Goal: Communication & Community: Answer question/provide support

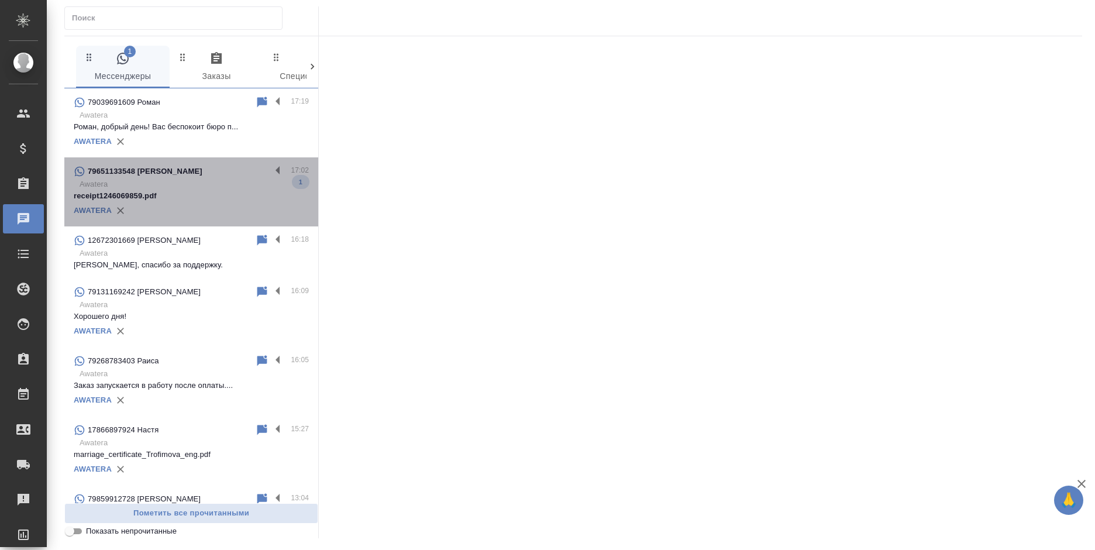
click at [203, 185] on p "Awatera" at bounding box center [194, 184] width 229 height 12
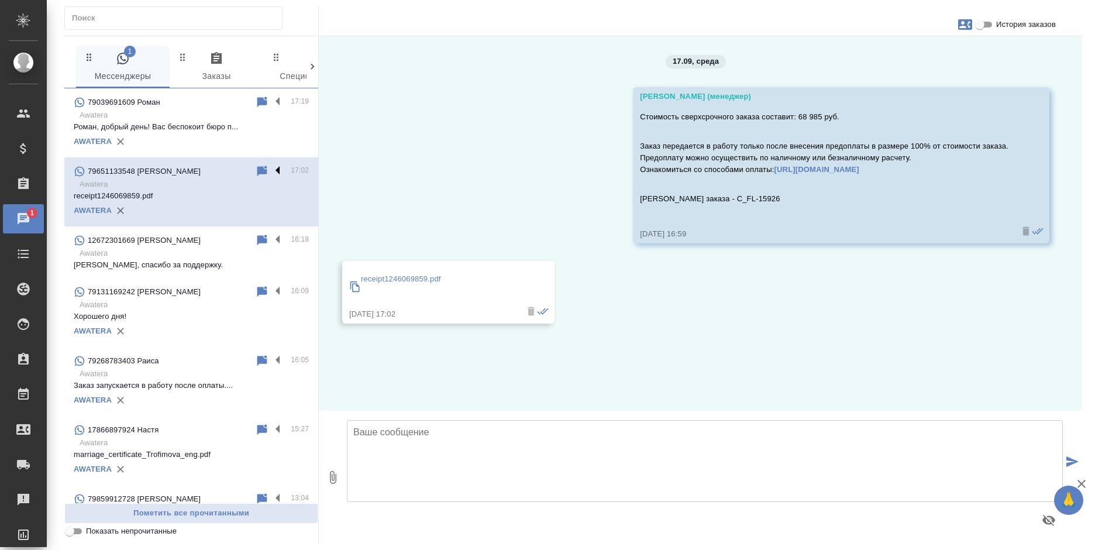
click at [271, 166] on label at bounding box center [281, 170] width 20 height 13
click at [0, 0] on input "checkbox" at bounding box center [0, 0] width 0 height 0
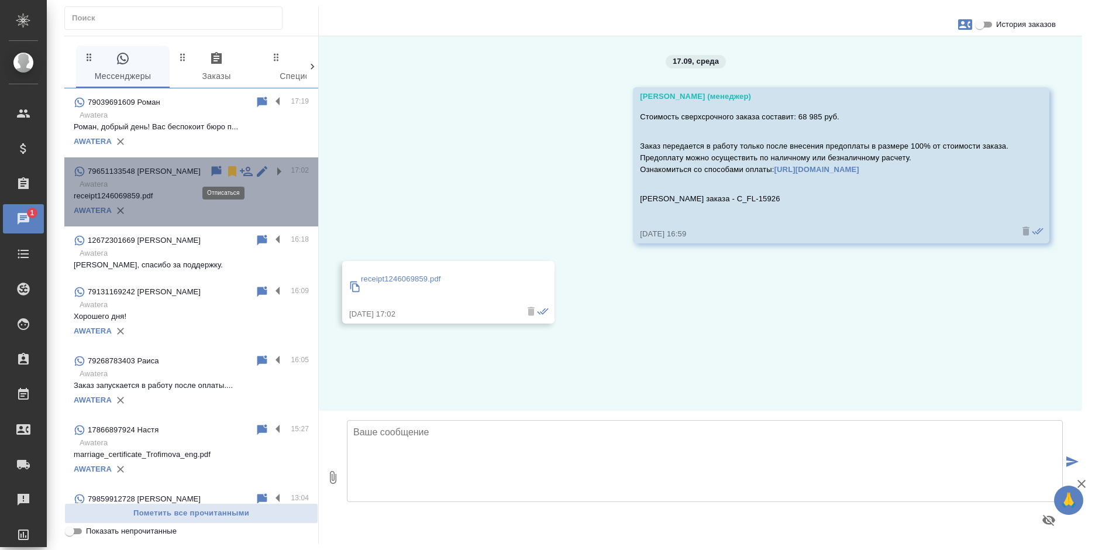
click at [228, 171] on icon at bounding box center [232, 171] width 8 height 11
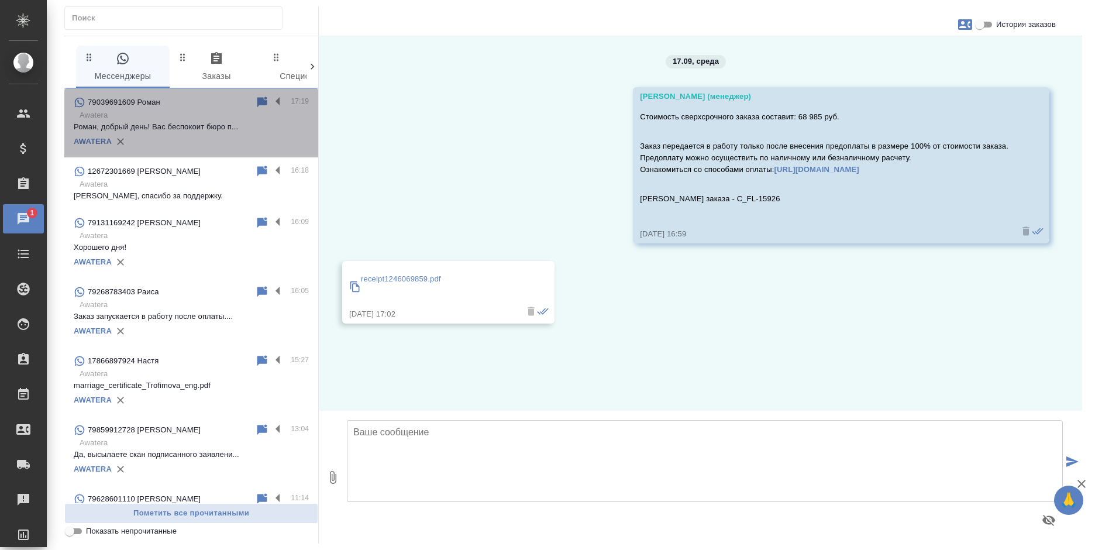
click at [194, 128] on p "Роман, добрый день! Вас беспокоит бюро п..." at bounding box center [191, 127] width 235 height 12
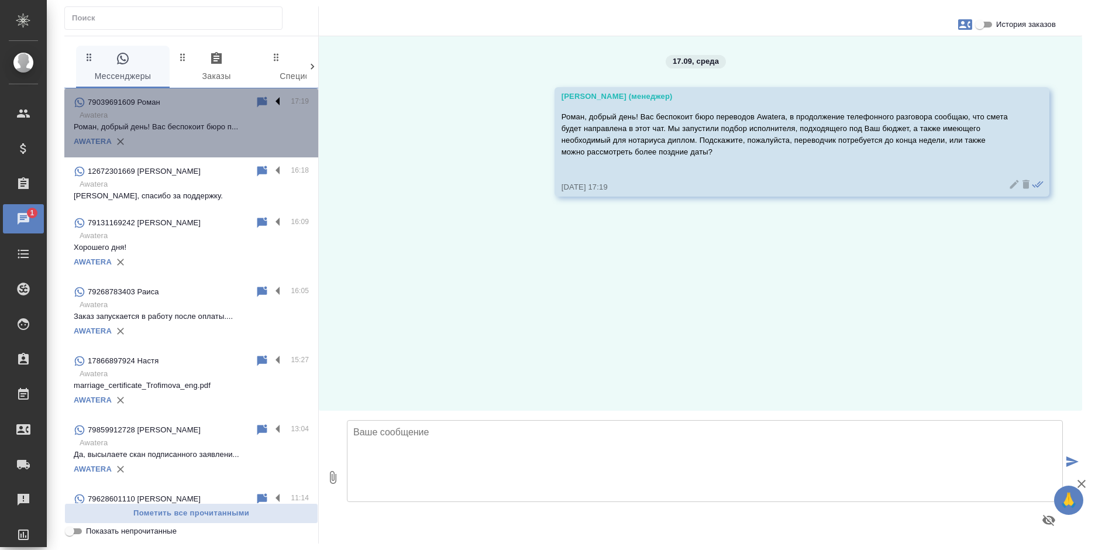
click at [271, 98] on label at bounding box center [281, 101] width 20 height 13
click at [0, 0] on input "checkbox" at bounding box center [0, 0] width 0 height 0
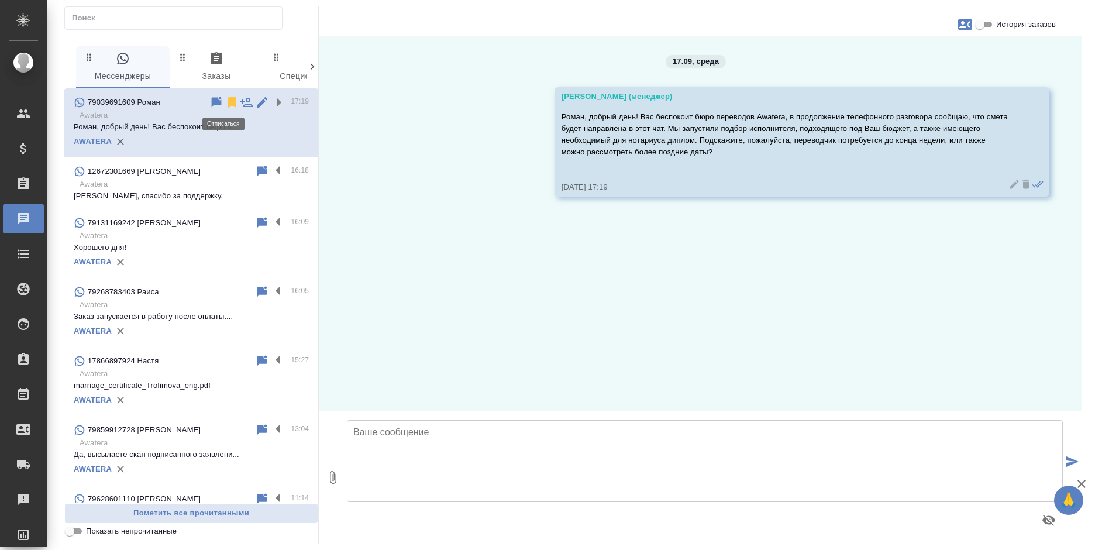
click at [225, 102] on icon at bounding box center [232, 102] width 14 height 14
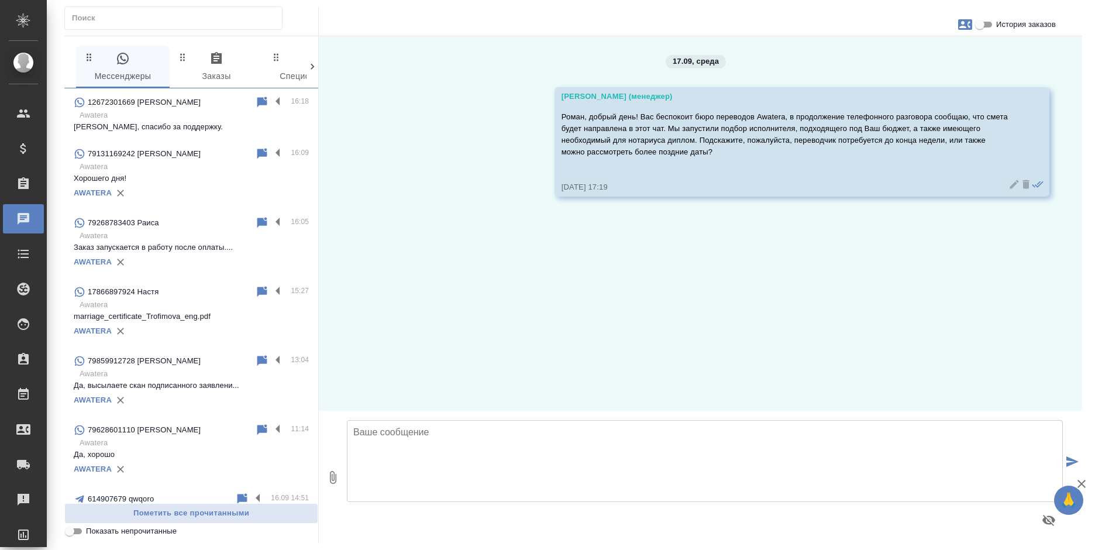
click at [166, 229] on div "79268783403 Раиса" at bounding box center [164, 223] width 181 height 14
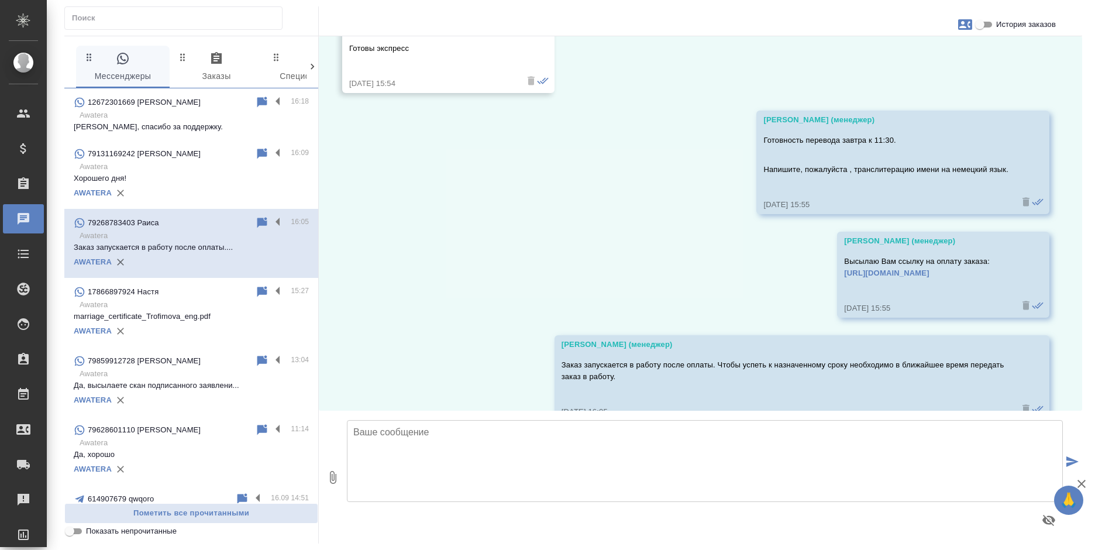
click at [983, 25] on input "История заказов" at bounding box center [980, 25] width 42 height 14
checkbox input "true"
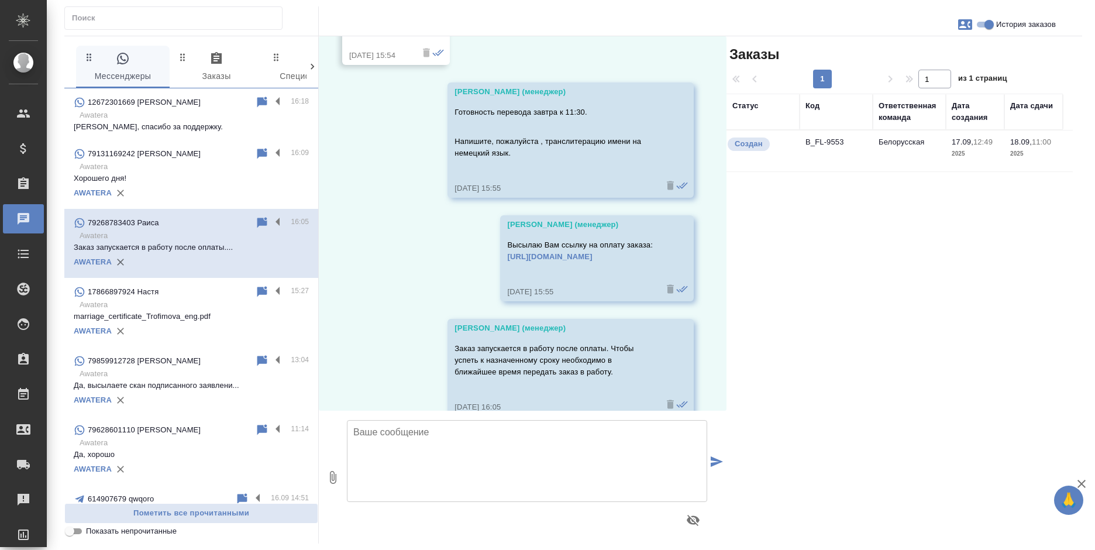
click at [833, 152] on td "B_FL-9553" at bounding box center [836, 150] width 73 height 41
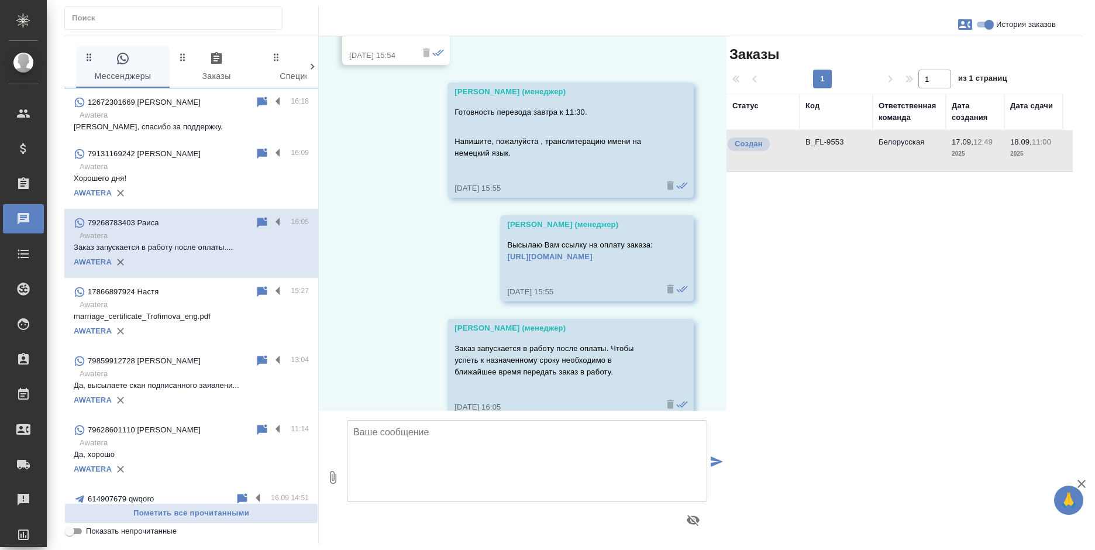
click at [833, 152] on td "B_FL-9553" at bounding box center [836, 150] width 73 height 41
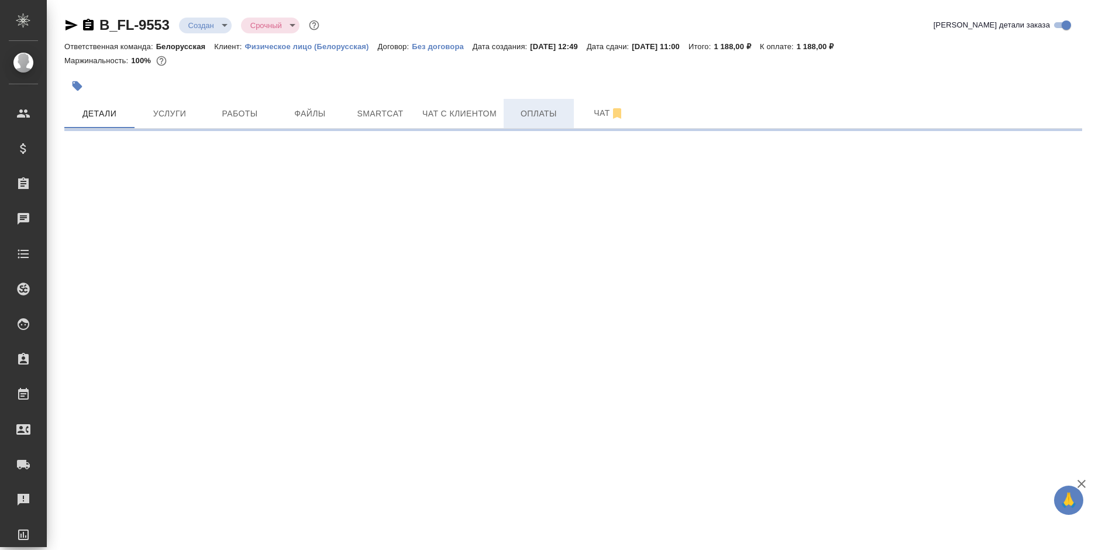
click at [522, 115] on span "Оплаты" at bounding box center [539, 113] width 56 height 15
select select "RU"
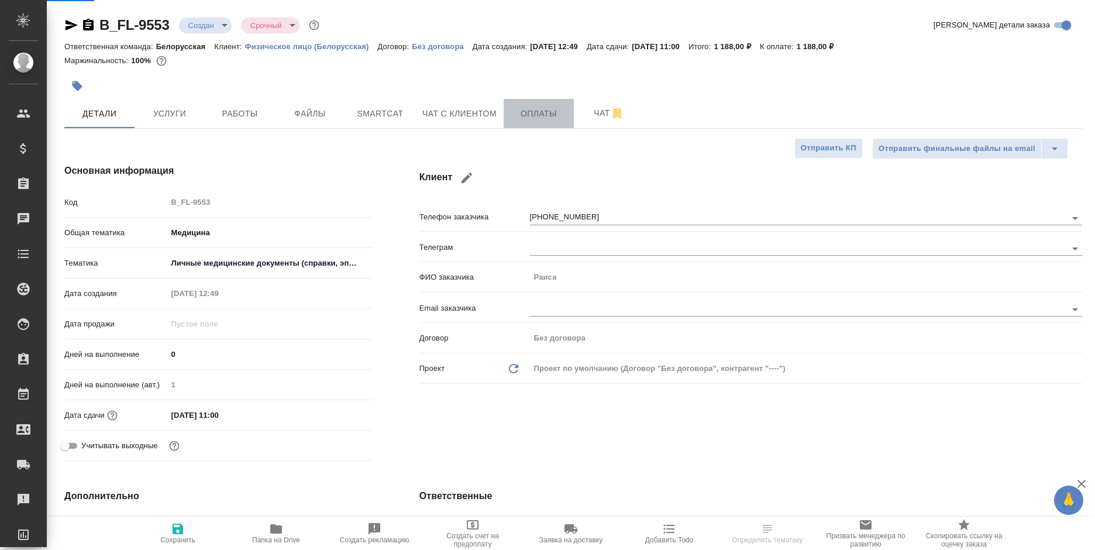
click at [522, 115] on span "Оплаты" at bounding box center [539, 113] width 56 height 15
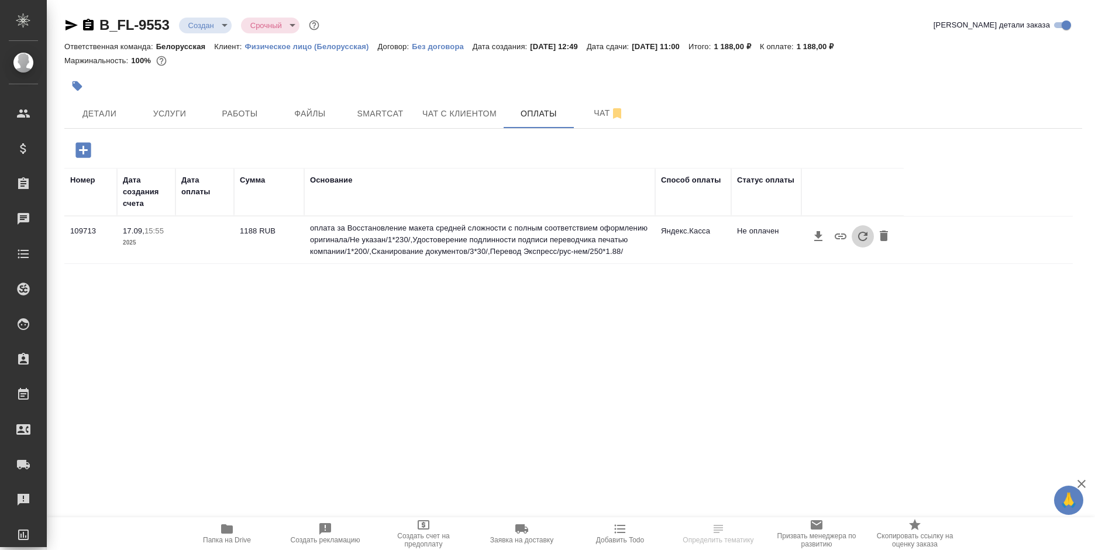
click at [861, 239] on icon "button" at bounding box center [863, 236] width 14 height 14
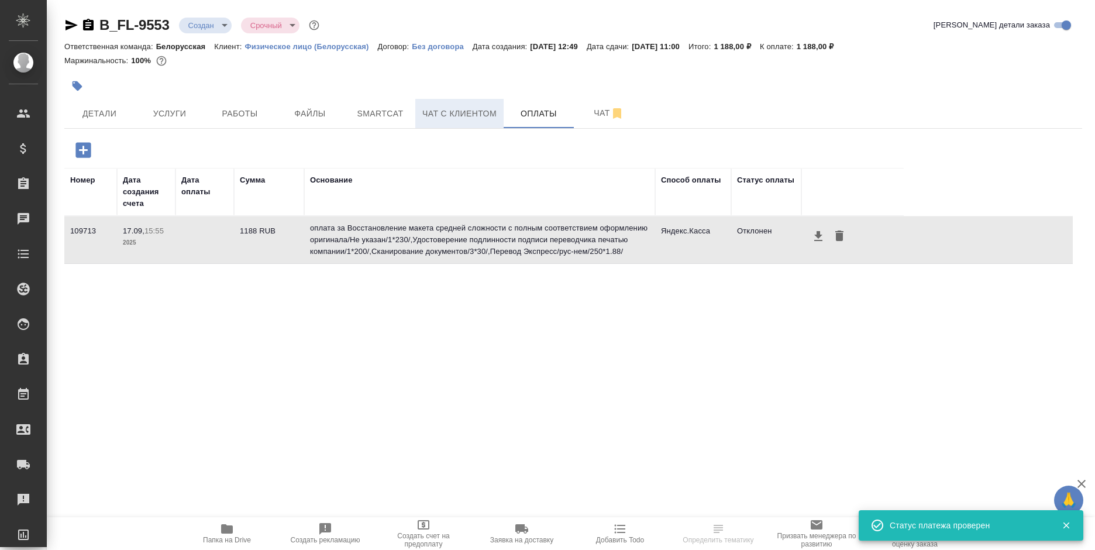
click at [444, 115] on span "Чат с клиентом" at bounding box center [459, 113] width 74 height 15
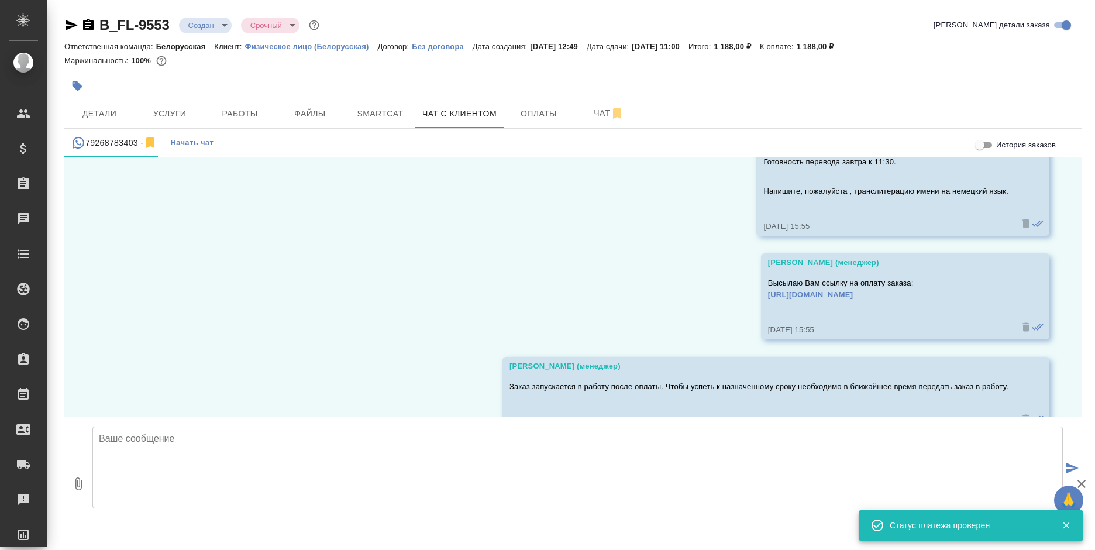
click at [247, 450] on textarea at bounding box center [577, 468] width 971 height 82
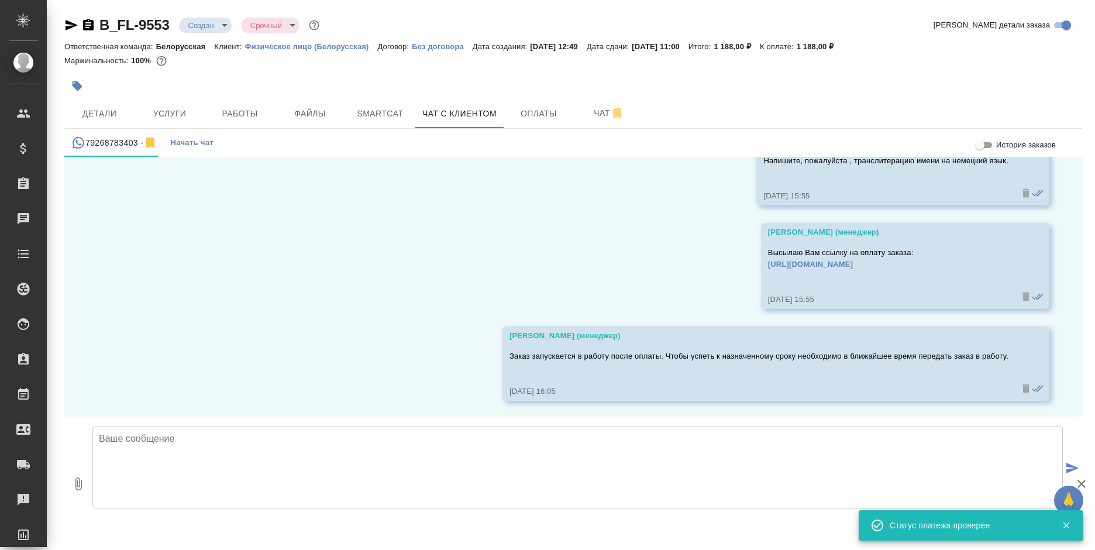
scroll to position [1119, 0]
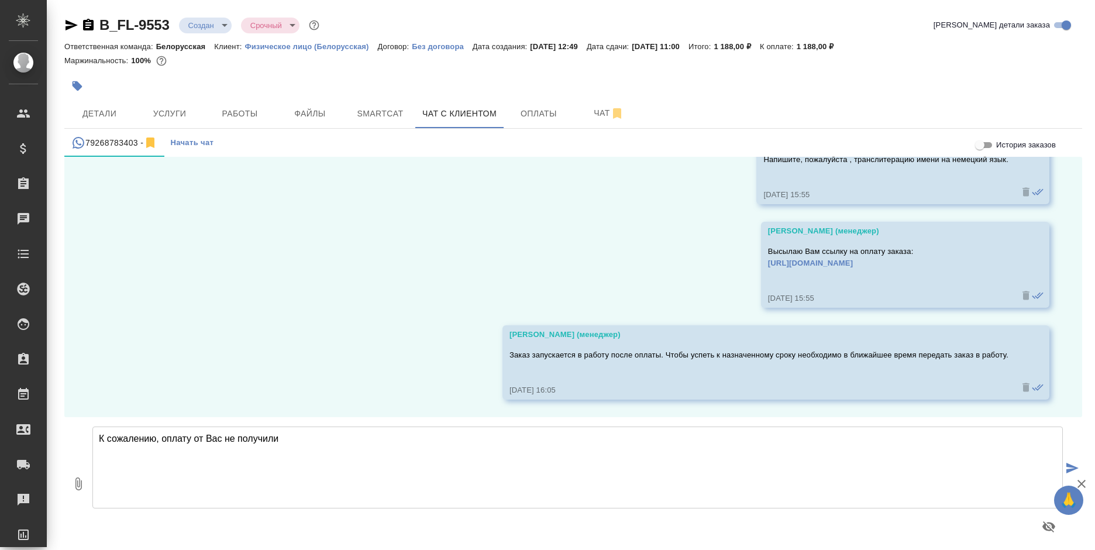
click at [551, 444] on textarea "К сожалению, оплату от Вас не получили" at bounding box center [577, 468] width 971 height 82
type textarea "К сожалению, оплату от Вас не получили. Ваш запрос еще актуален?"
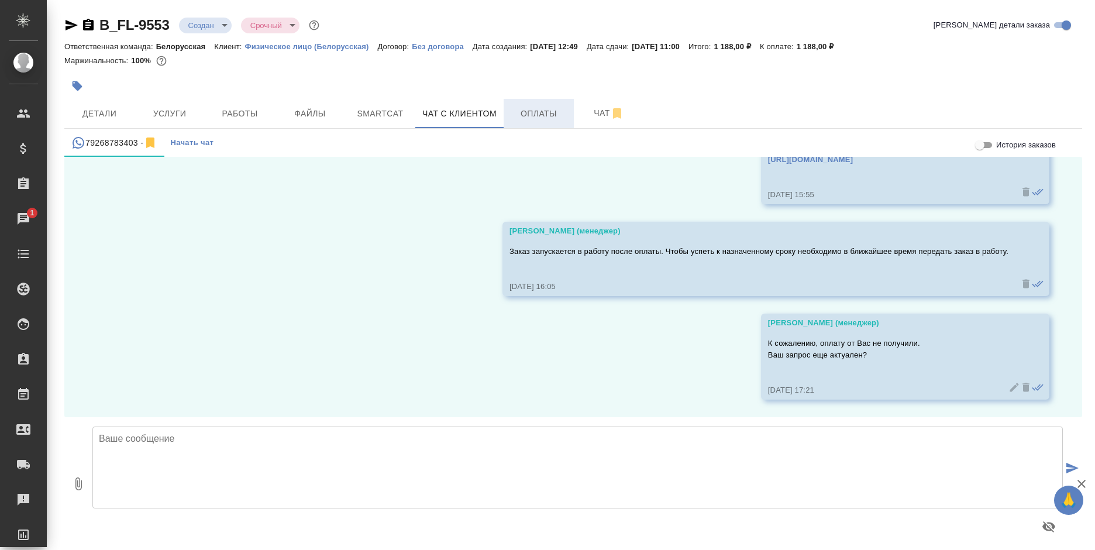
scroll to position [1278, 0]
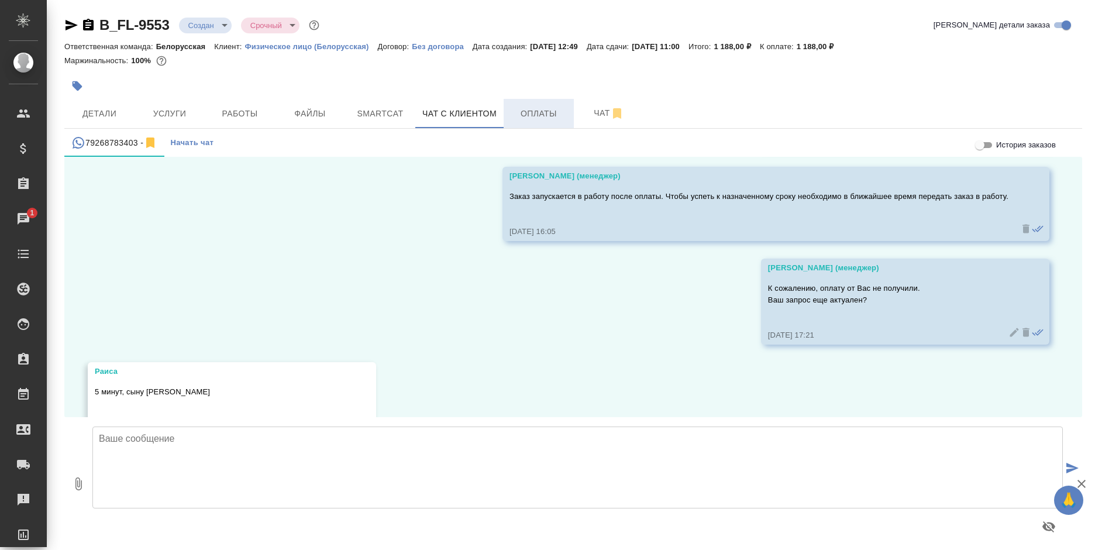
click at [532, 116] on span "Оплаты" at bounding box center [539, 113] width 56 height 15
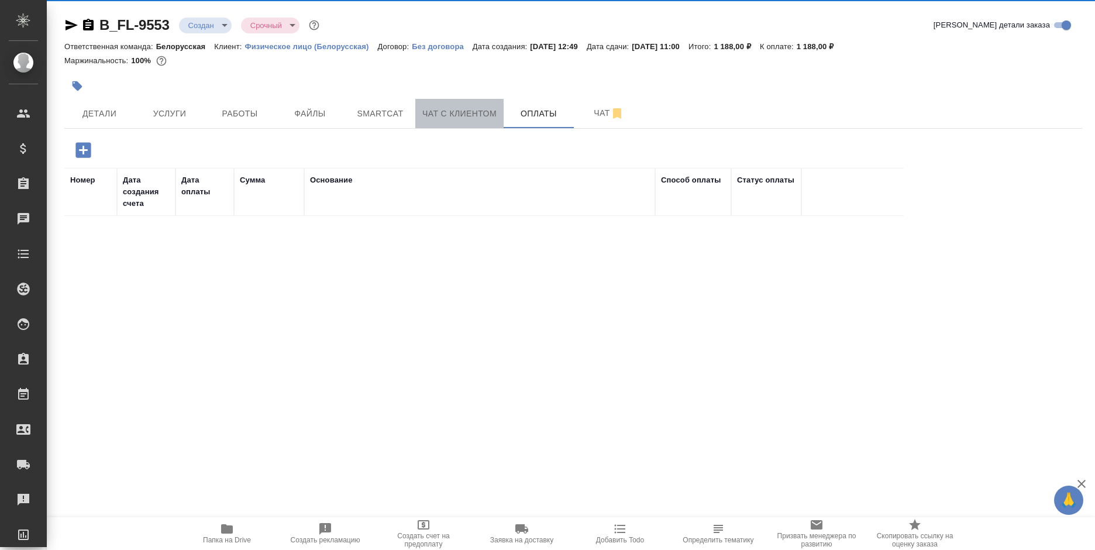
click at [458, 118] on span "Чат с клиентом" at bounding box center [459, 113] width 74 height 15
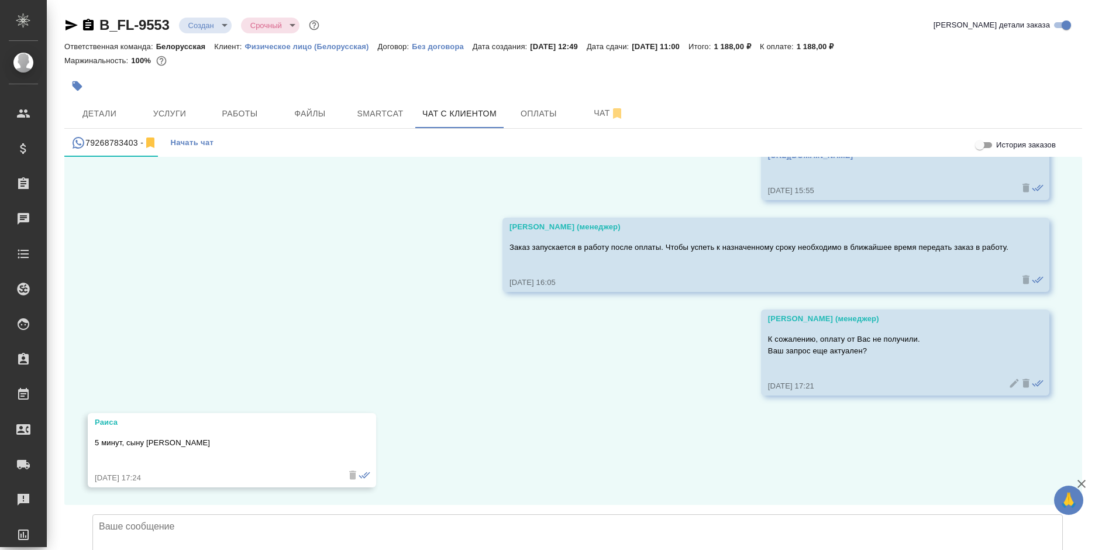
scroll to position [1315, 0]
click at [235, 514] on textarea at bounding box center [577, 555] width 971 height 82
type textarea "Хорошо, ждем от Вас ответ"
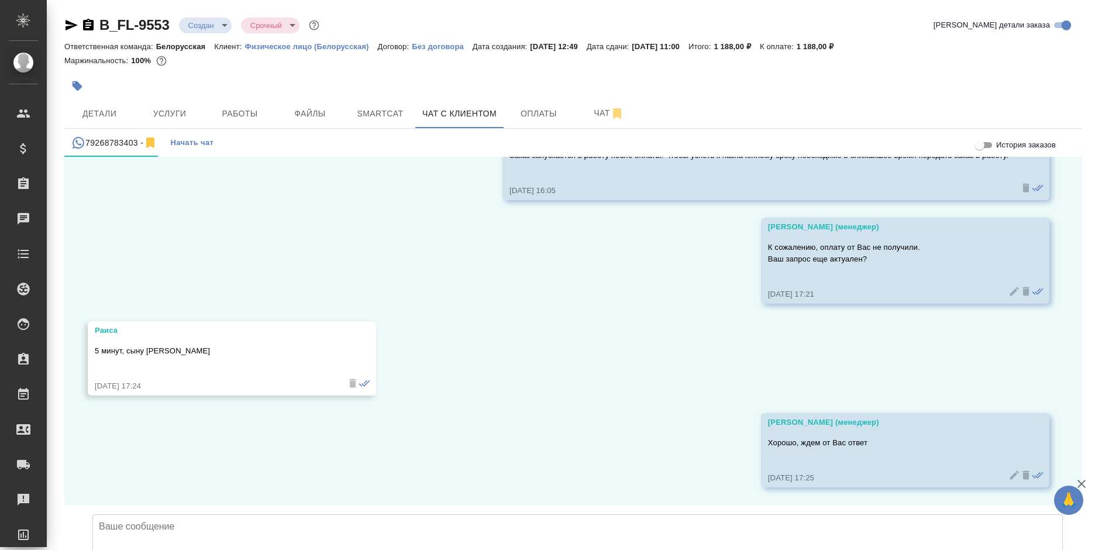
scroll to position [1407, 0]
click at [360, 514] on textarea at bounding box center [577, 555] width 971 height 82
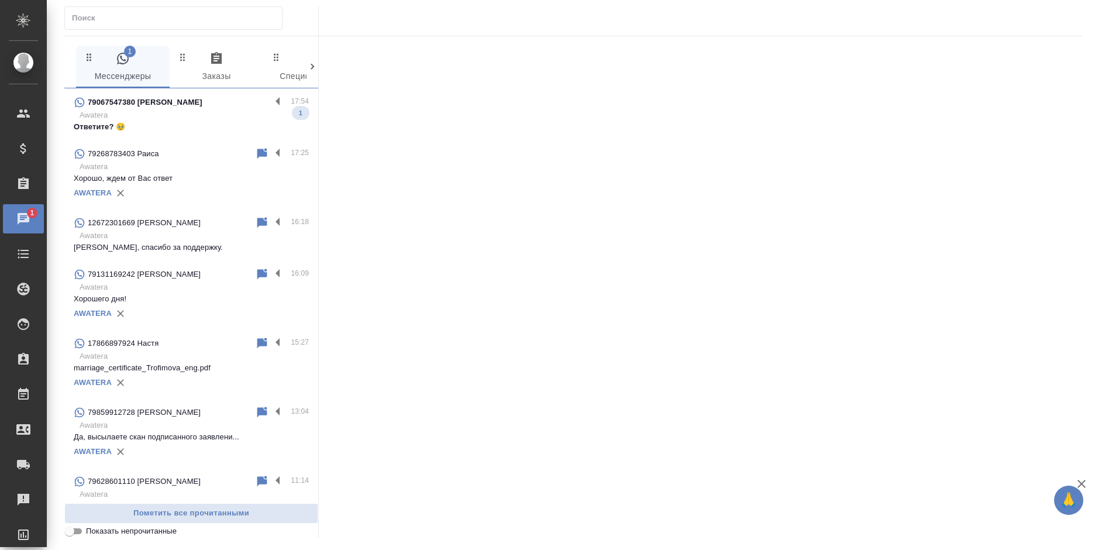
click at [146, 104] on p "79067547380 Александра" at bounding box center [145, 103] width 115 height 12
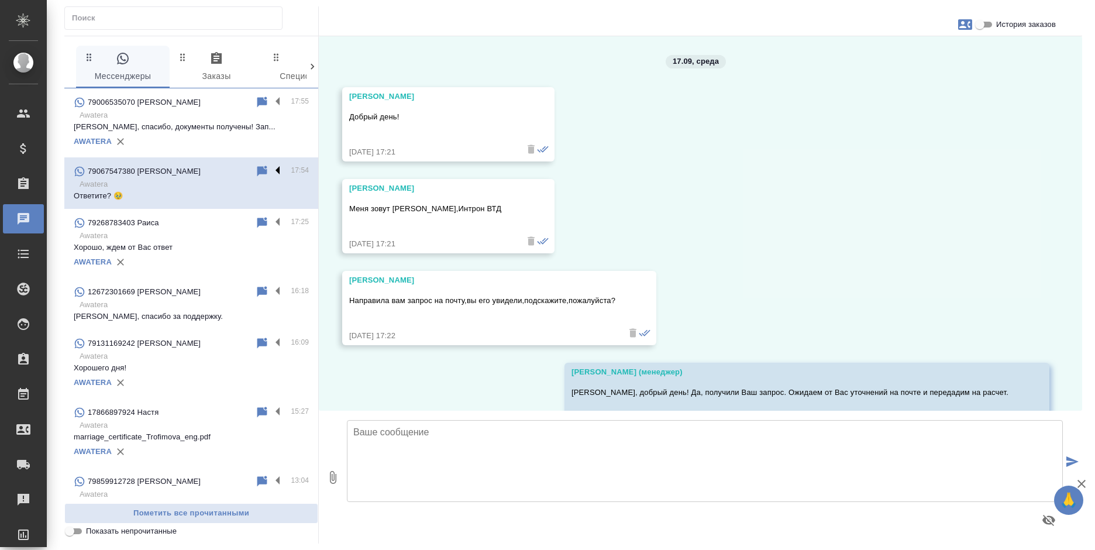
click at [271, 172] on label at bounding box center [281, 170] width 20 height 13
click at [0, 0] on input "checkbox" at bounding box center [0, 0] width 0 height 0
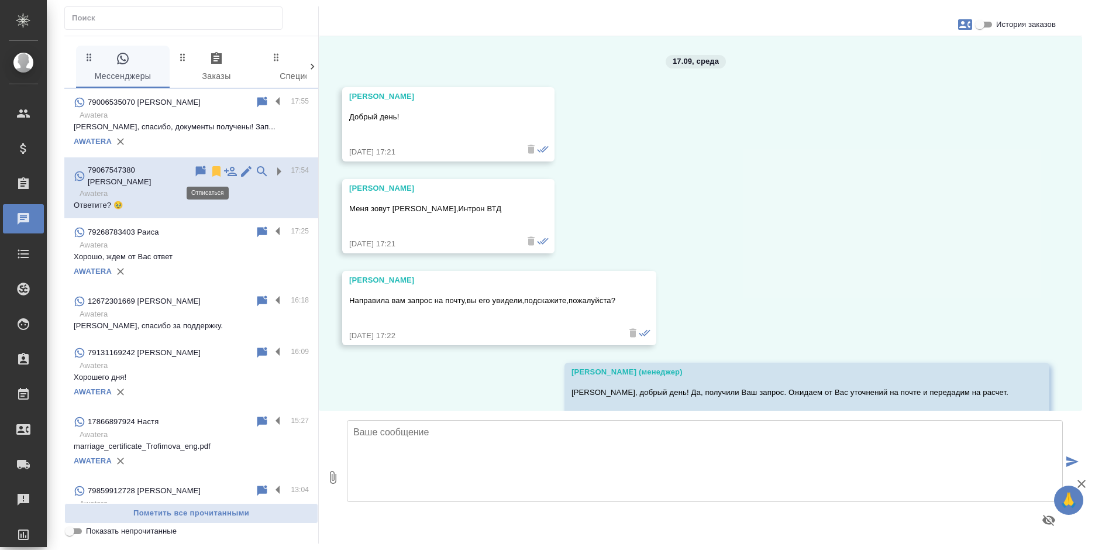
click at [212, 175] on icon at bounding box center [216, 171] width 8 height 11
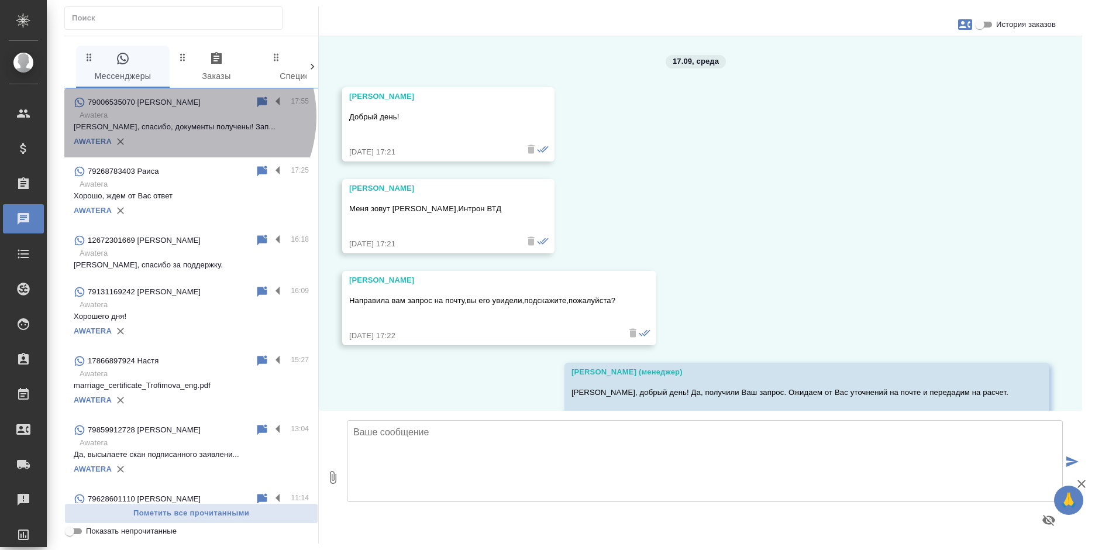
click at [183, 116] on p "Awatera" at bounding box center [194, 115] width 229 height 12
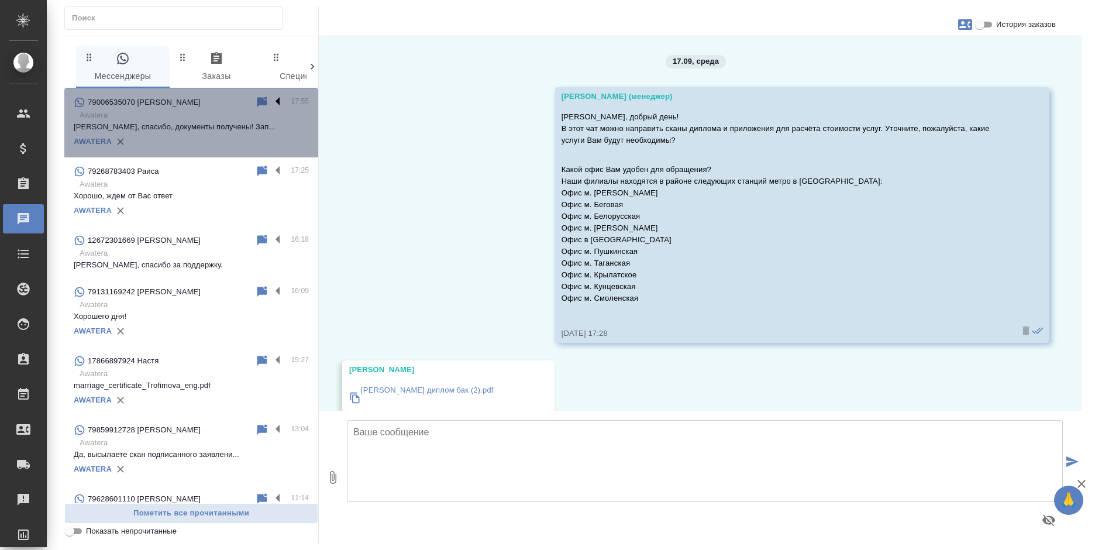
click at [271, 99] on label at bounding box center [281, 101] width 20 height 13
click at [0, 0] on input "checkbox" at bounding box center [0, 0] width 0 height 0
click at [216, 102] on div at bounding box center [249, 102] width 81 height 14
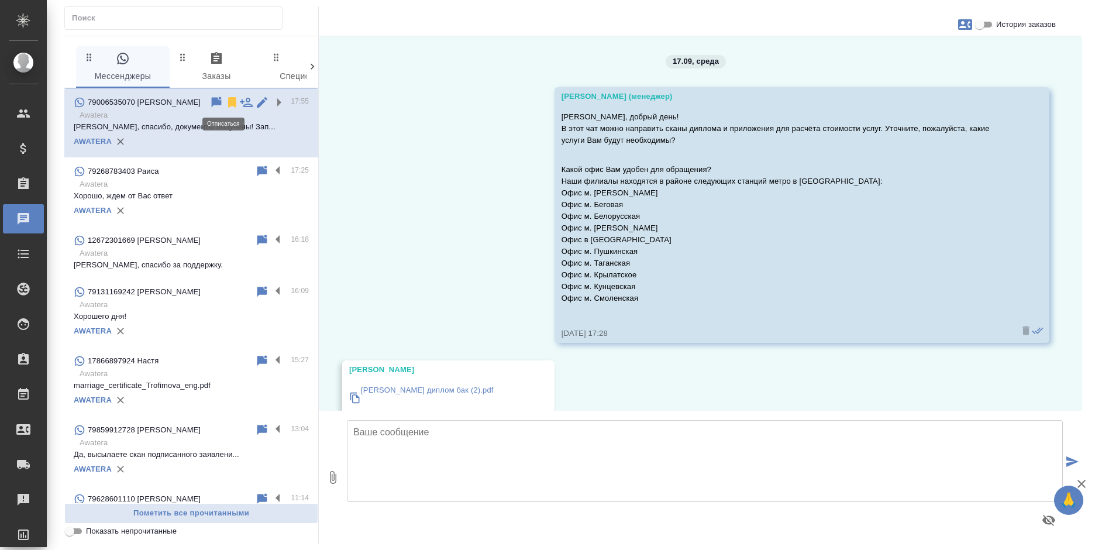
click at [225, 105] on icon at bounding box center [232, 102] width 14 height 14
click at [988, 24] on input "История заказов" at bounding box center [980, 25] width 42 height 14
checkbox input "true"
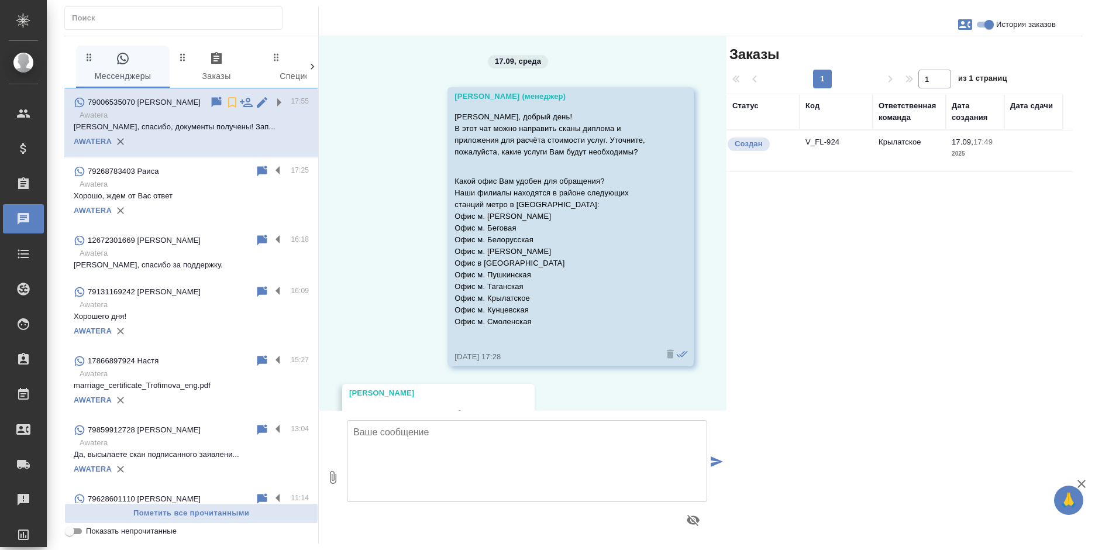
click at [813, 154] on td "V_FL-924" at bounding box center [836, 150] width 73 height 41
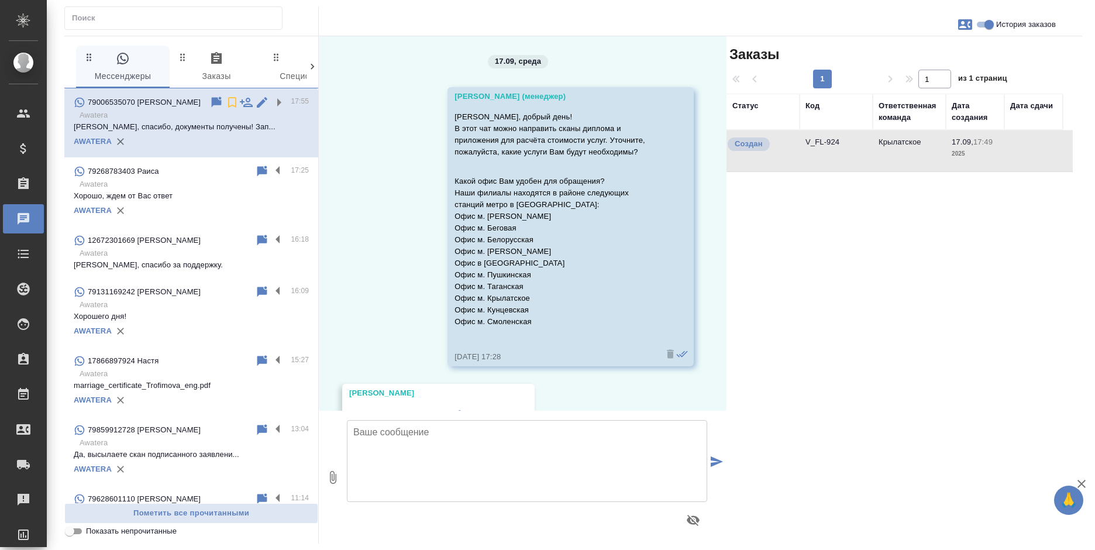
click at [813, 154] on td "V_FL-924" at bounding box center [836, 150] width 73 height 41
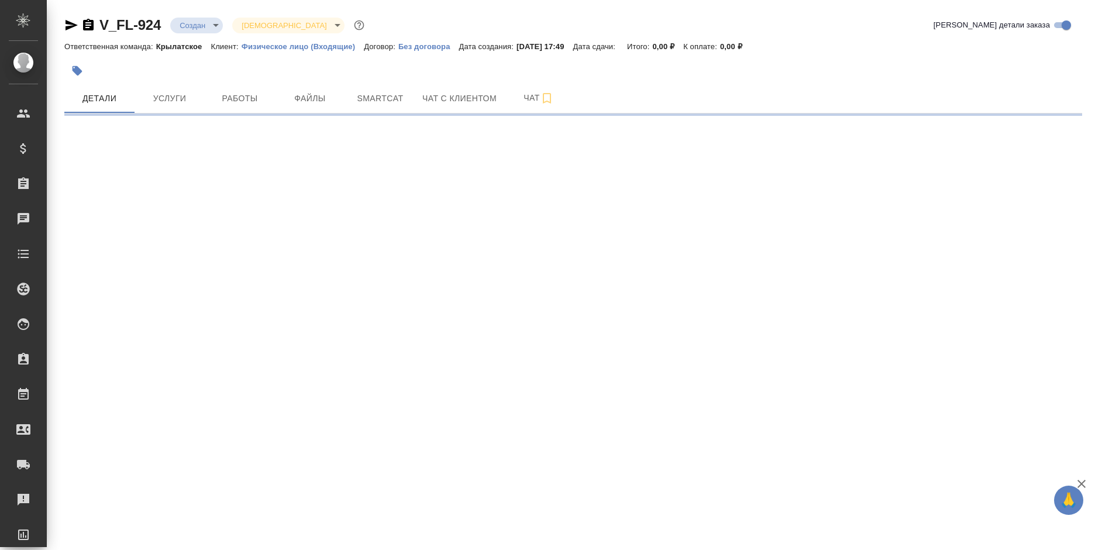
select select "RU"
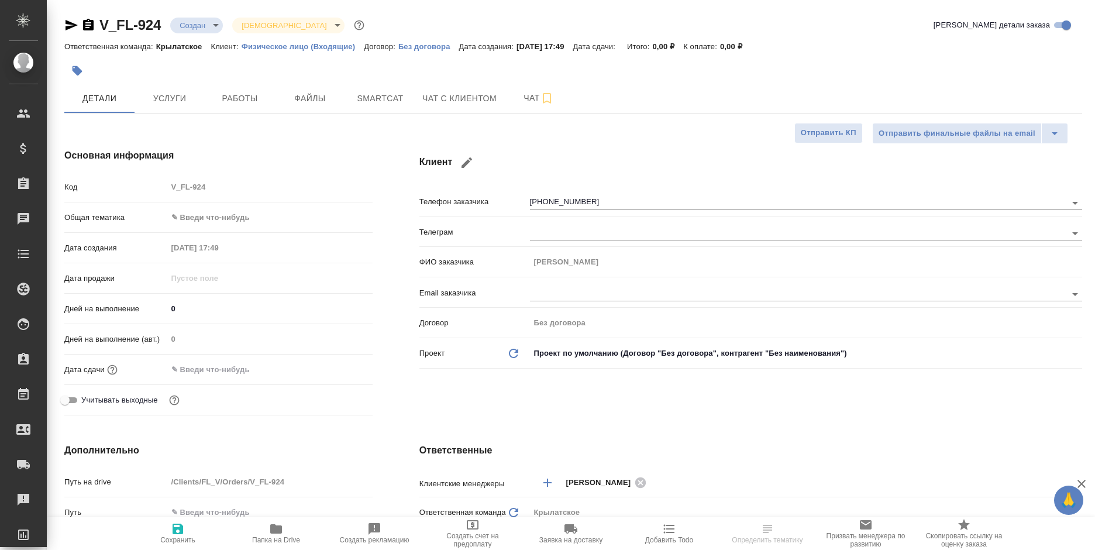
type textarea "x"
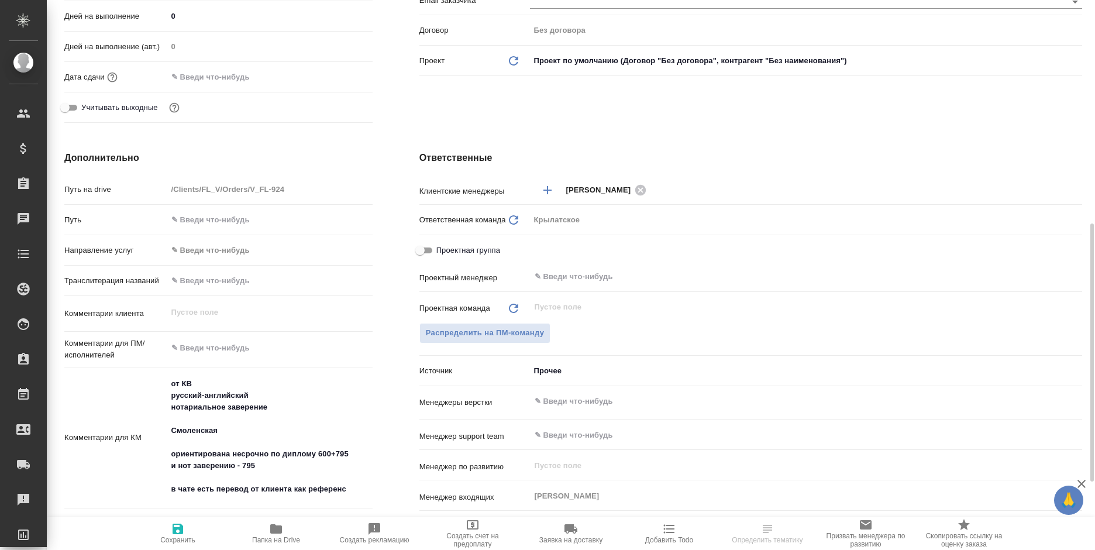
scroll to position [351, 0]
